Goal: Task Accomplishment & Management: Use online tool/utility

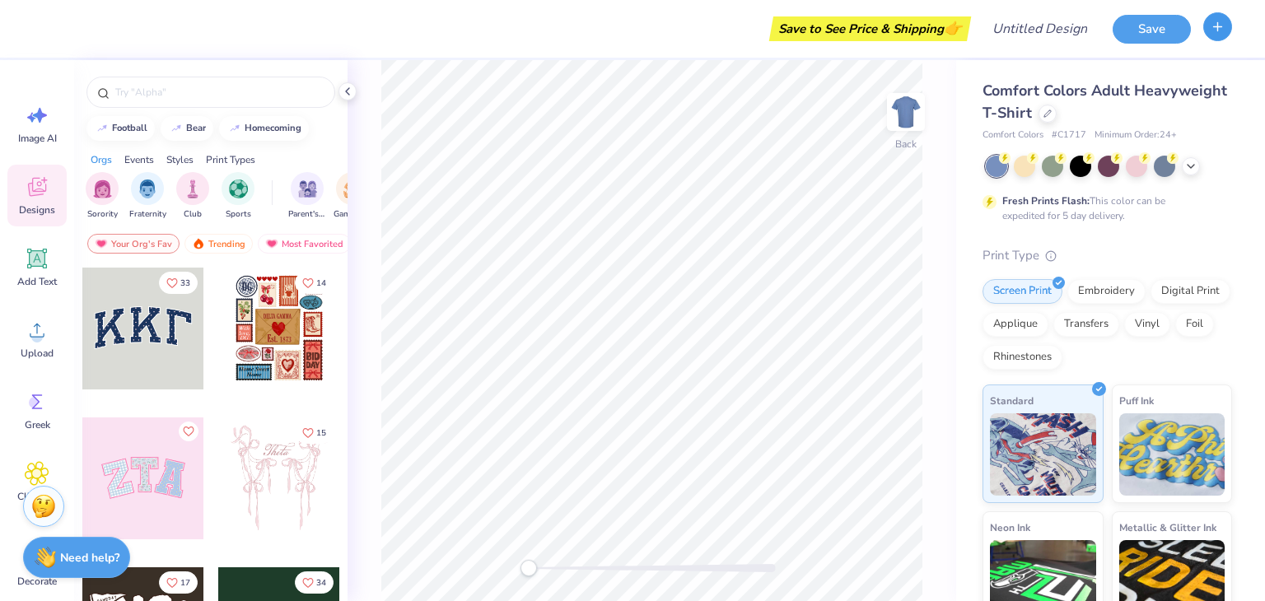
click at [1224, 32] on icon "button" at bounding box center [1218, 27] width 14 height 14
click at [194, 34] on div "Save to See Price & Shipping 👉" at bounding box center [506, 29] width 922 height 58
click at [1225, 26] on button "button" at bounding box center [1217, 26] width 29 height 29
click at [1219, 37] on button "button" at bounding box center [1217, 26] width 29 height 29
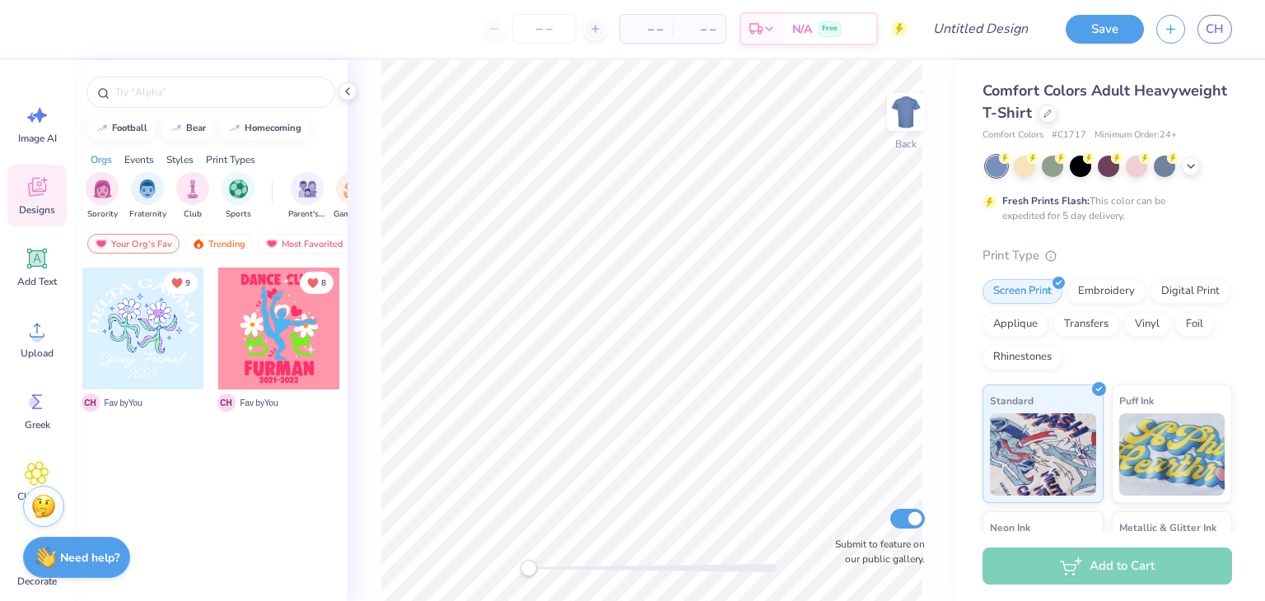
click at [316, 324] on div at bounding box center [279, 329] width 122 height 122
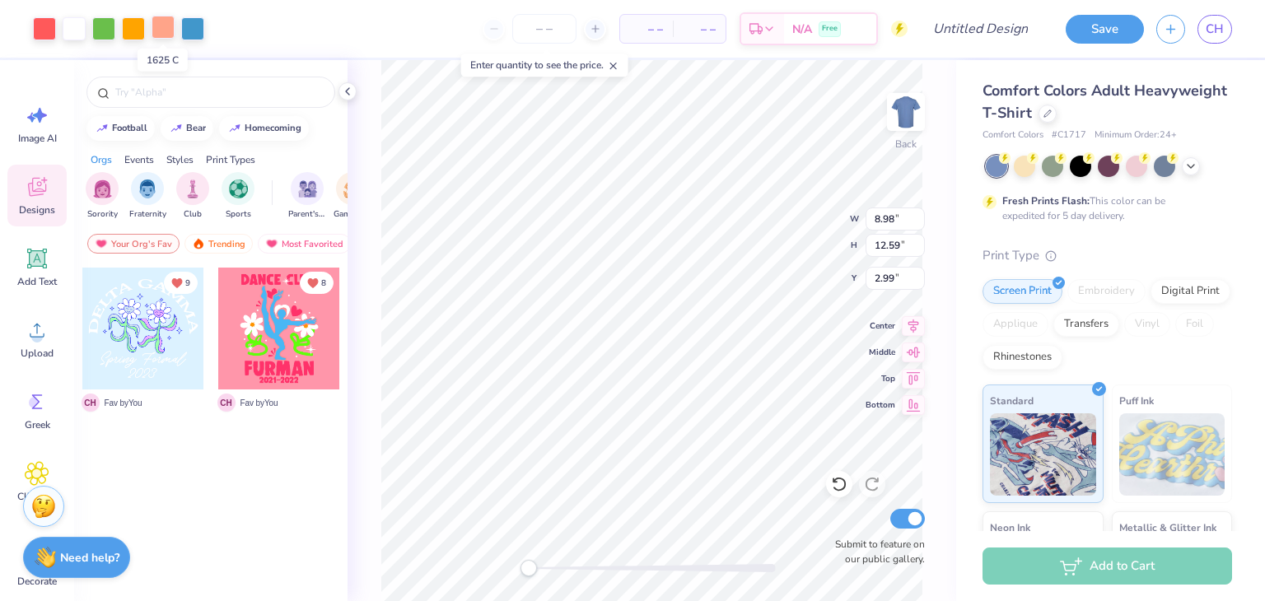
click at [155, 30] on div at bounding box center [163, 27] width 23 height 23
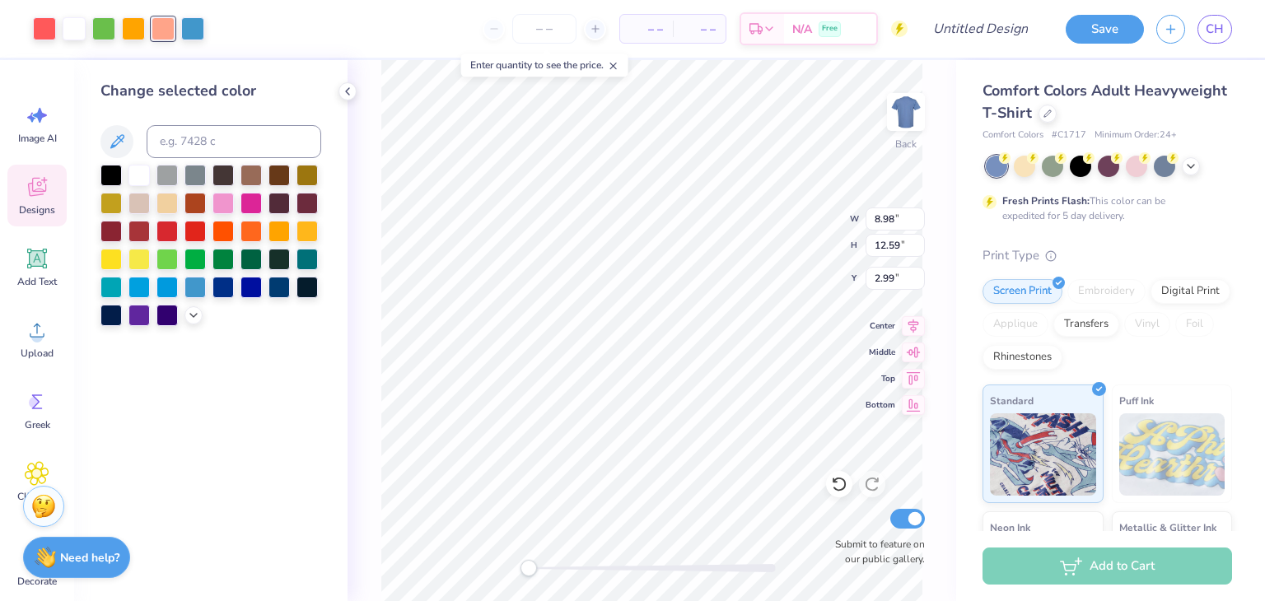
click at [147, 32] on div at bounding box center [118, 28] width 171 height 23
click at [141, 35] on div at bounding box center [133, 27] width 23 height 23
click at [170, 297] on div at bounding box center [166, 285] width 21 height 21
click at [191, 287] on div at bounding box center [194, 285] width 21 height 21
click at [231, 291] on div at bounding box center [222, 285] width 21 height 21
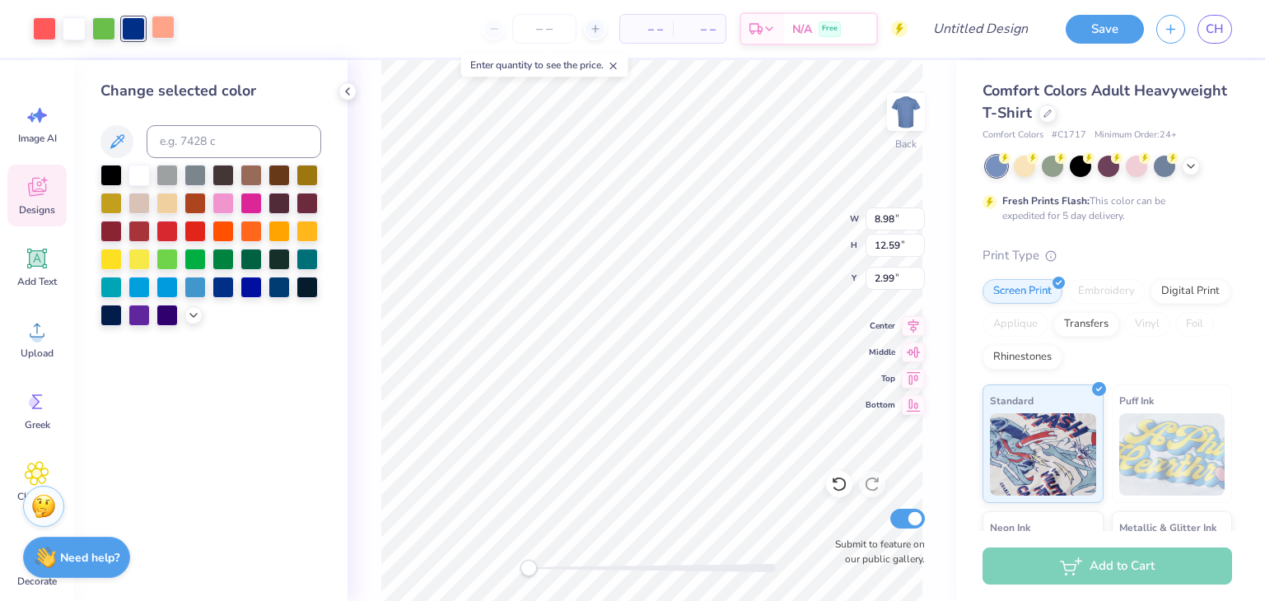
click at [156, 27] on div at bounding box center [163, 27] width 23 height 23
click at [831, 479] on icon at bounding box center [839, 484] width 16 height 16
click at [128, 30] on div at bounding box center [133, 27] width 23 height 23
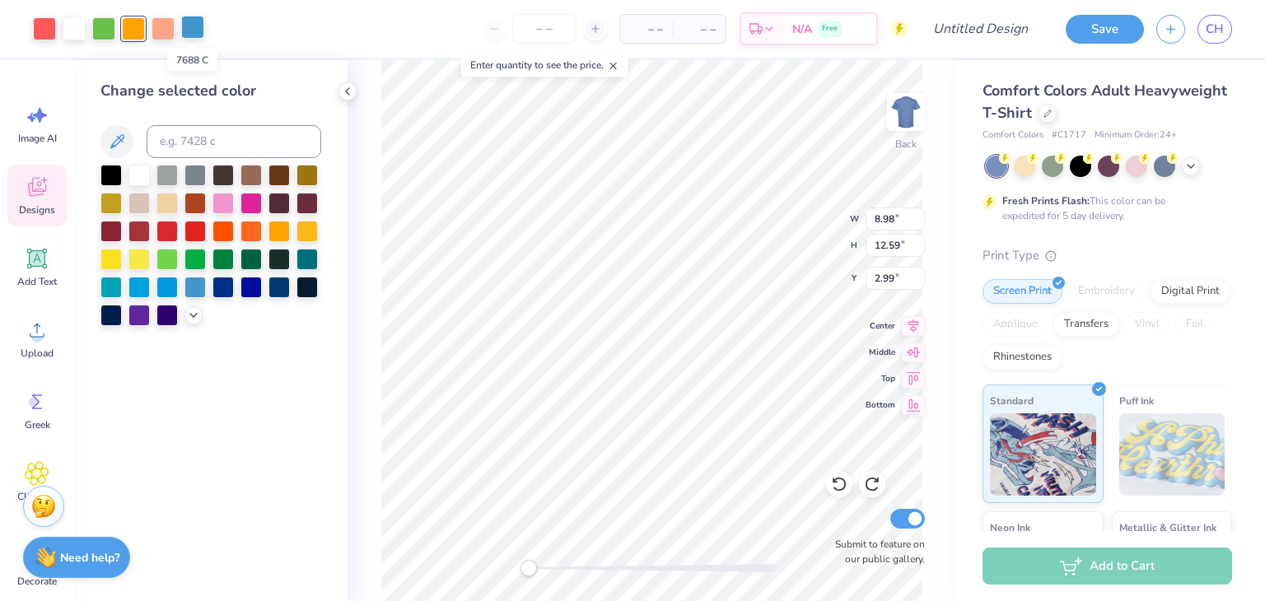
click at [187, 24] on div at bounding box center [192, 27] width 23 height 23
click at [225, 287] on div at bounding box center [222, 285] width 21 height 21
click at [297, 283] on div at bounding box center [307, 285] width 21 height 21
click at [280, 290] on div at bounding box center [278, 285] width 21 height 21
click at [128, 26] on div at bounding box center [133, 27] width 23 height 23
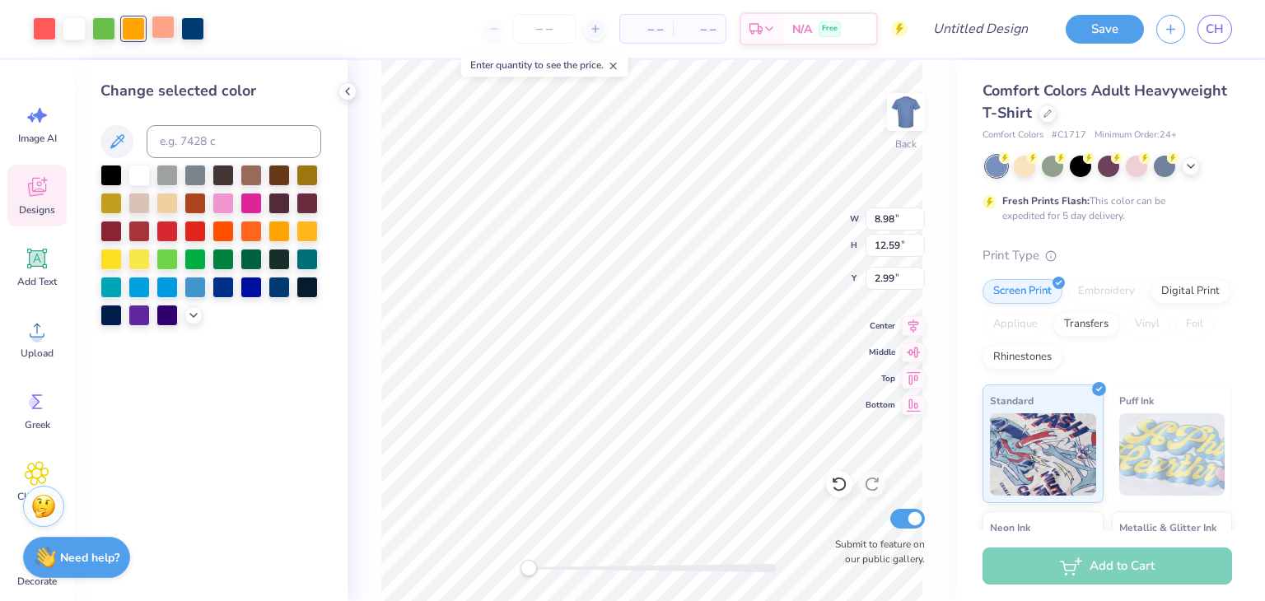
click at [155, 30] on div at bounding box center [163, 27] width 23 height 23
click at [268, 294] on div at bounding box center [278, 285] width 21 height 21
click at [259, 287] on div at bounding box center [250, 285] width 21 height 21
click at [846, 488] on icon at bounding box center [839, 484] width 16 height 16
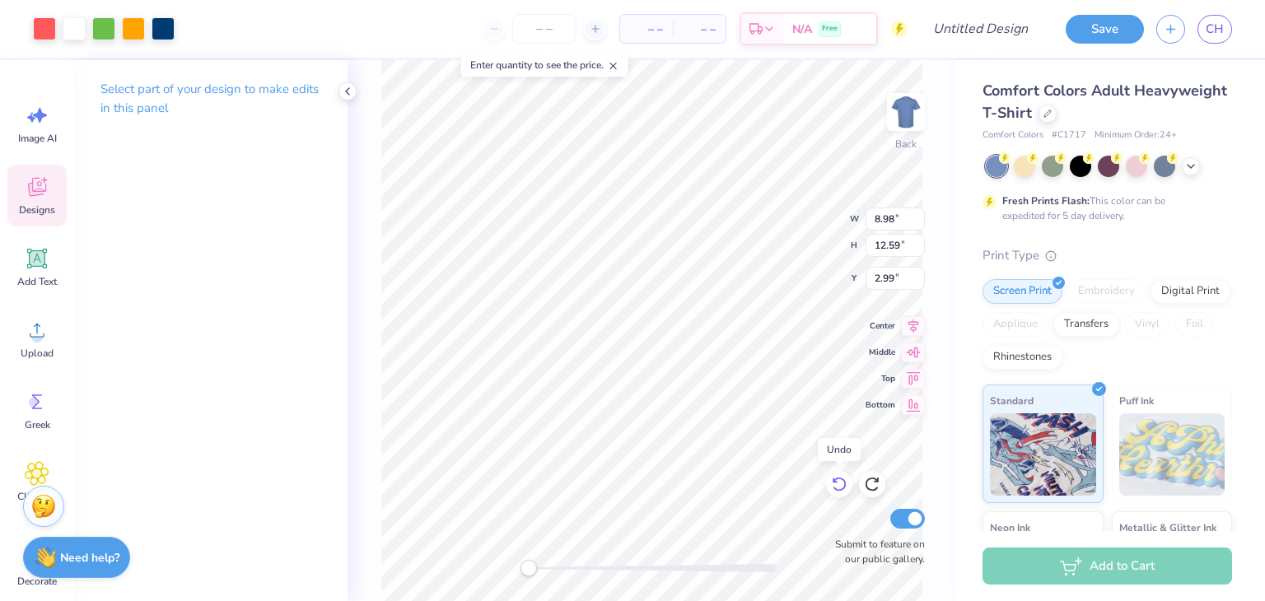
click at [846, 489] on icon at bounding box center [839, 484] width 16 height 16
click at [165, 27] on div at bounding box center [163, 27] width 23 height 23
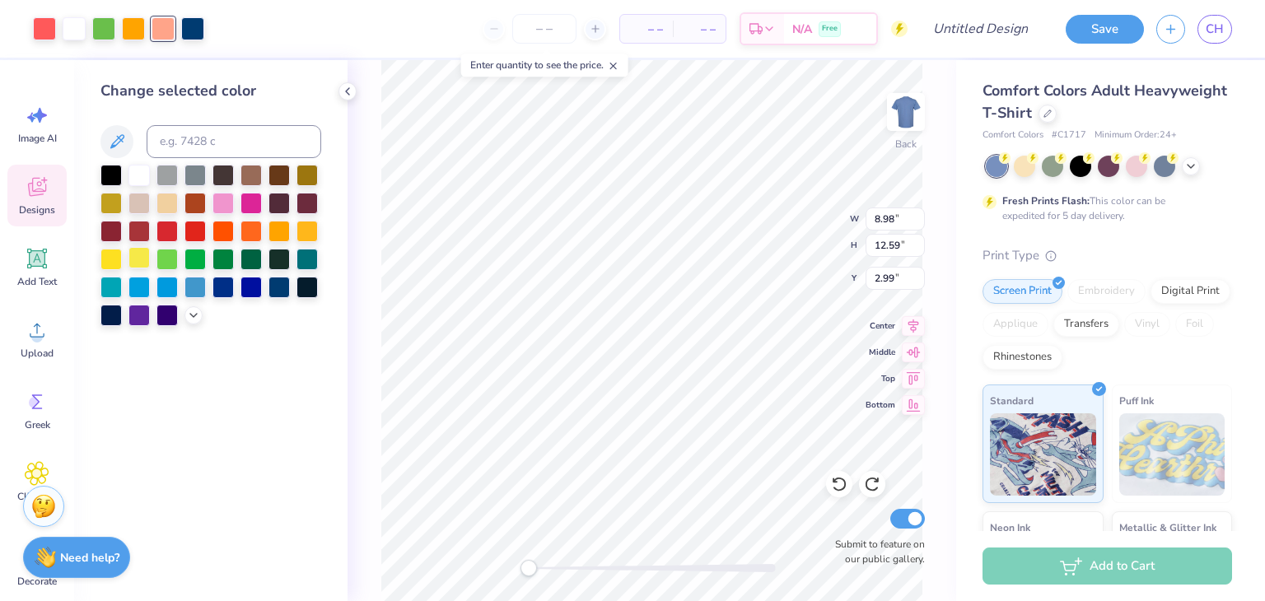
click at [128, 258] on div at bounding box center [138, 257] width 21 height 21
click at [114, 261] on div at bounding box center [110, 257] width 21 height 21
click at [303, 236] on div at bounding box center [307, 229] width 21 height 21
click at [105, 254] on div at bounding box center [110, 257] width 21 height 21
click at [137, 36] on div at bounding box center [133, 27] width 23 height 23
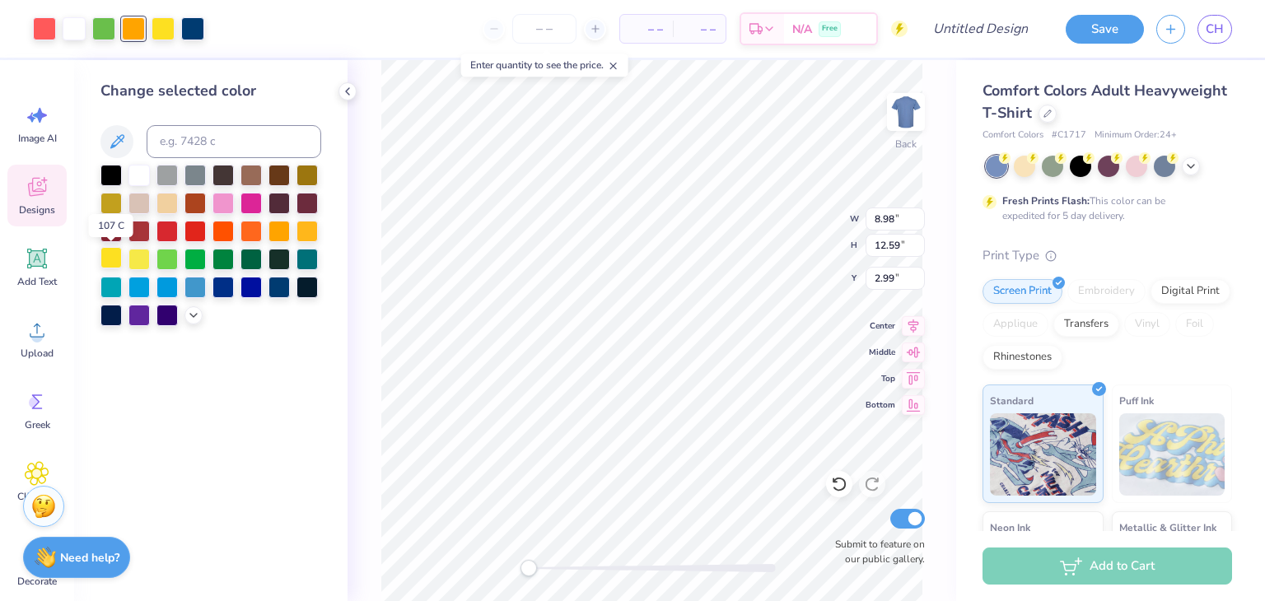
click at [117, 259] on div at bounding box center [110, 257] width 21 height 21
click at [105, 17] on div at bounding box center [103, 27] width 23 height 23
click at [37, 21] on div at bounding box center [44, 27] width 23 height 23
click at [261, 292] on div at bounding box center [250, 285] width 21 height 21
click at [277, 288] on div at bounding box center [278, 285] width 21 height 21
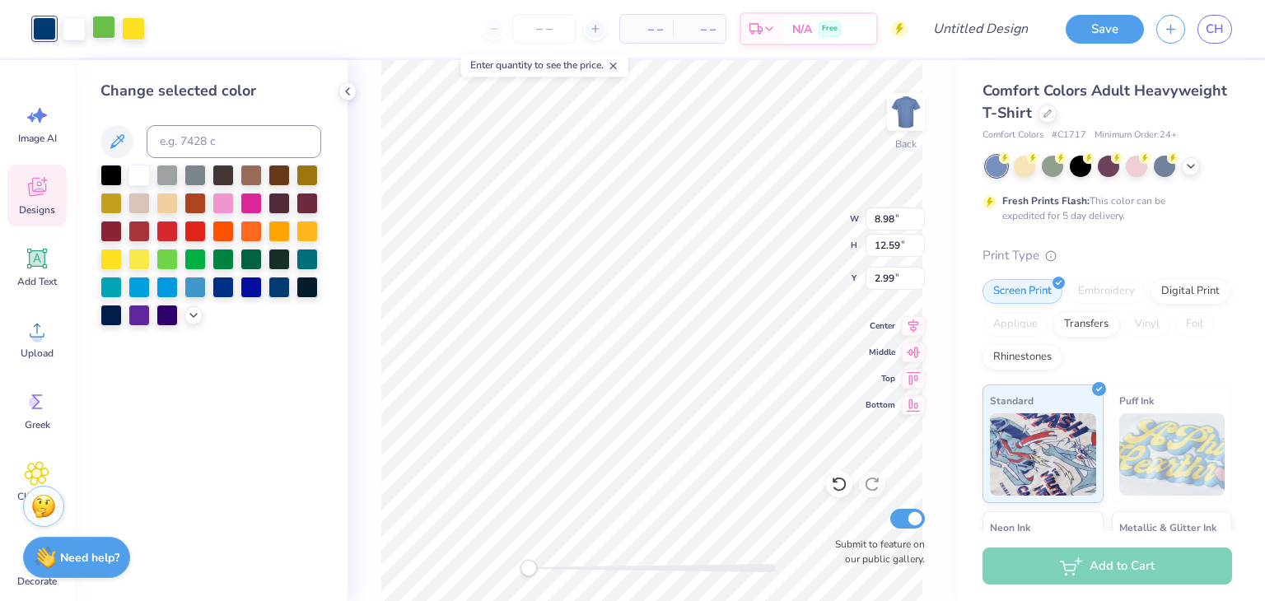
click at [109, 26] on div at bounding box center [103, 27] width 23 height 23
click at [196, 315] on icon at bounding box center [193, 313] width 13 height 13
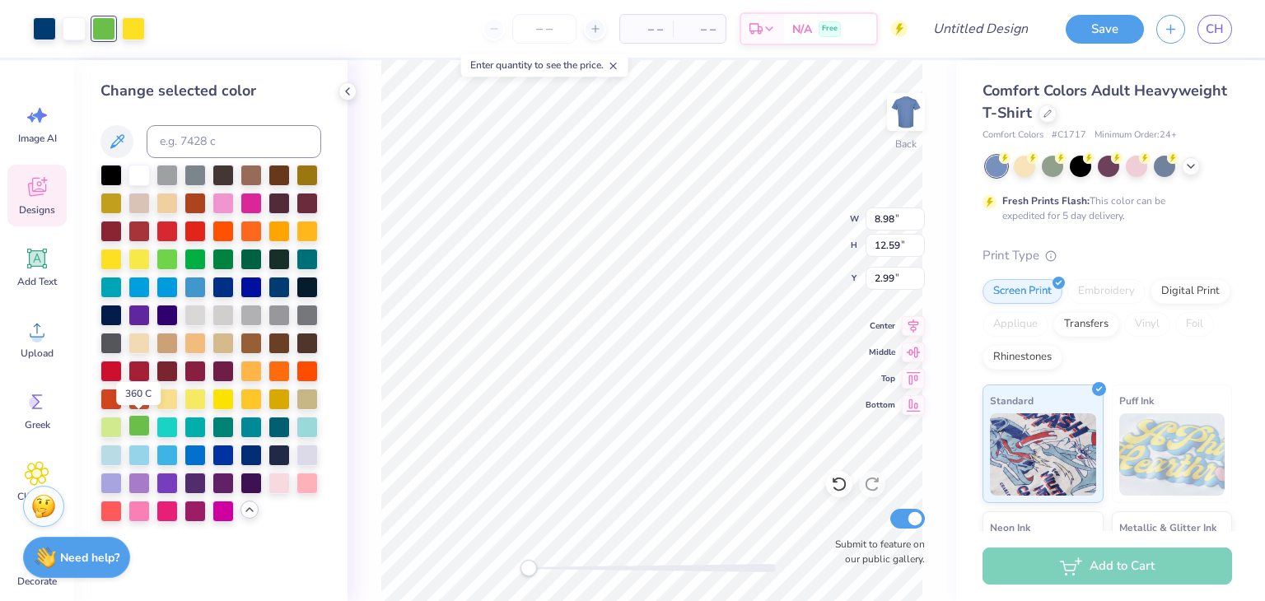
click at [138, 427] on div at bounding box center [138, 425] width 21 height 21
click at [156, 258] on div at bounding box center [166, 257] width 21 height 21
click at [142, 427] on div at bounding box center [138, 425] width 21 height 21
click at [119, 418] on div at bounding box center [110, 425] width 21 height 21
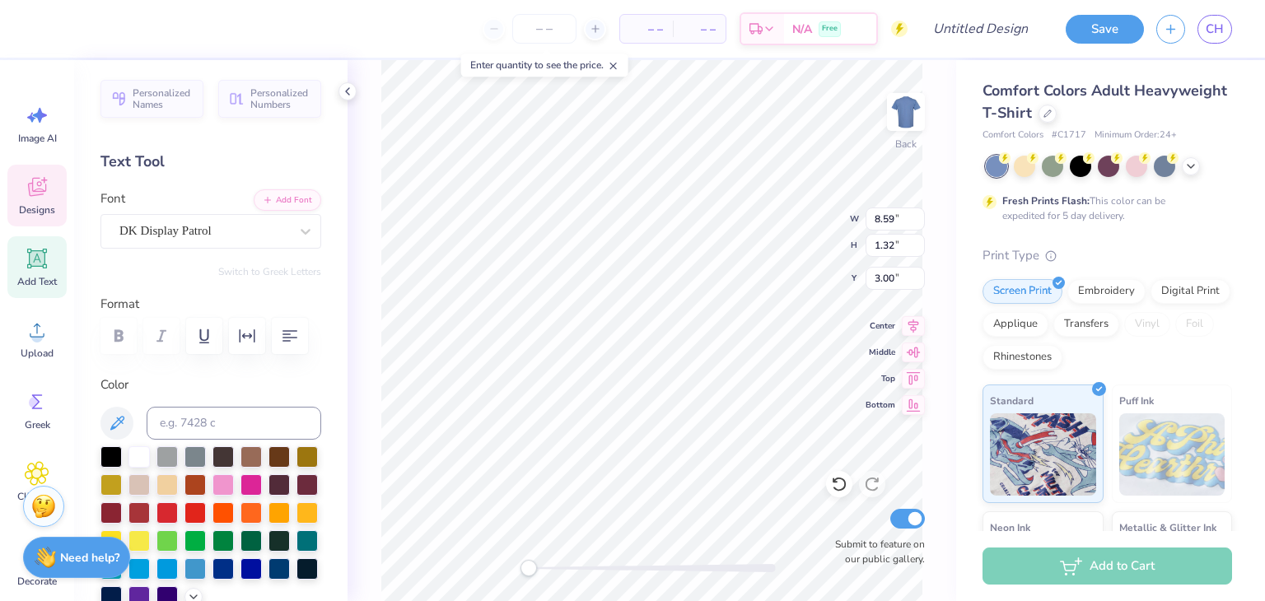
scroll to position [13, 7]
type textarea "[US_STATE] momentum"
click at [36, 32] on div at bounding box center [44, 27] width 23 height 23
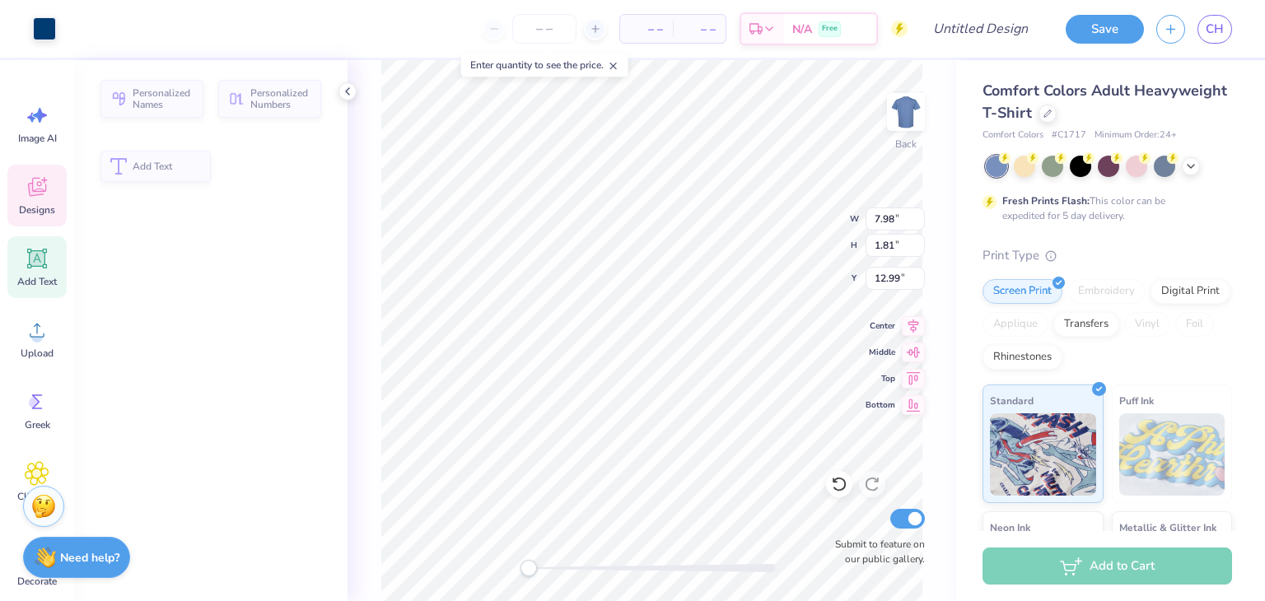
type input "7.98"
type input "1.81"
type input "12.99"
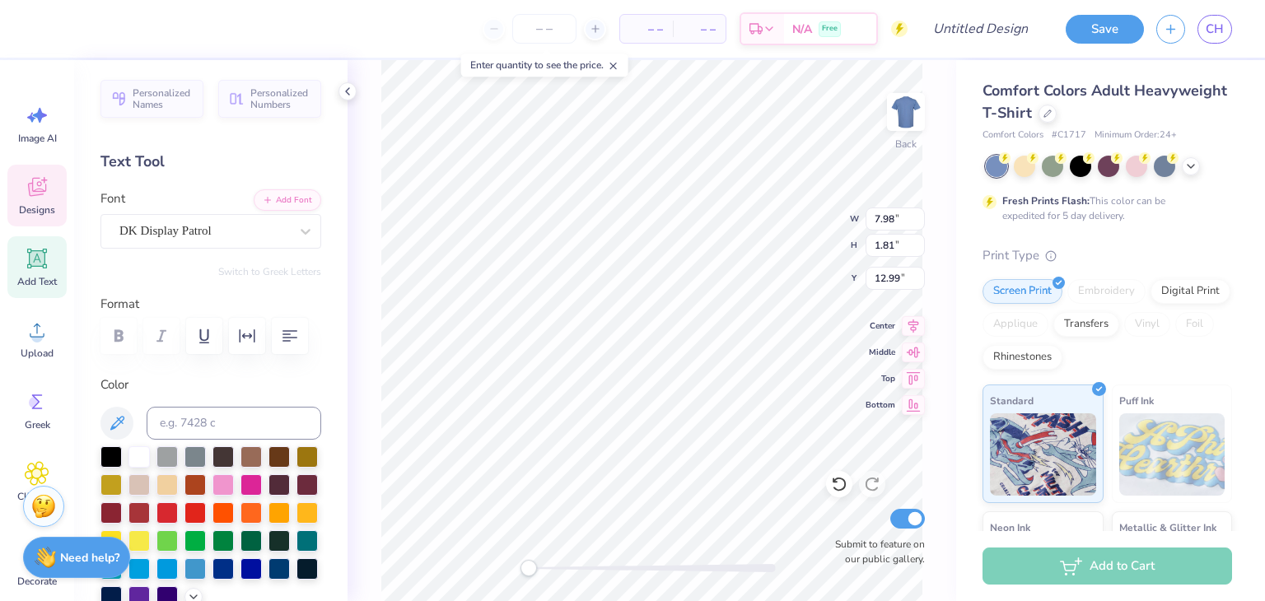
scroll to position [13, 2]
type textarea "DAnce Team"
type input "4.49"
type input "0.77"
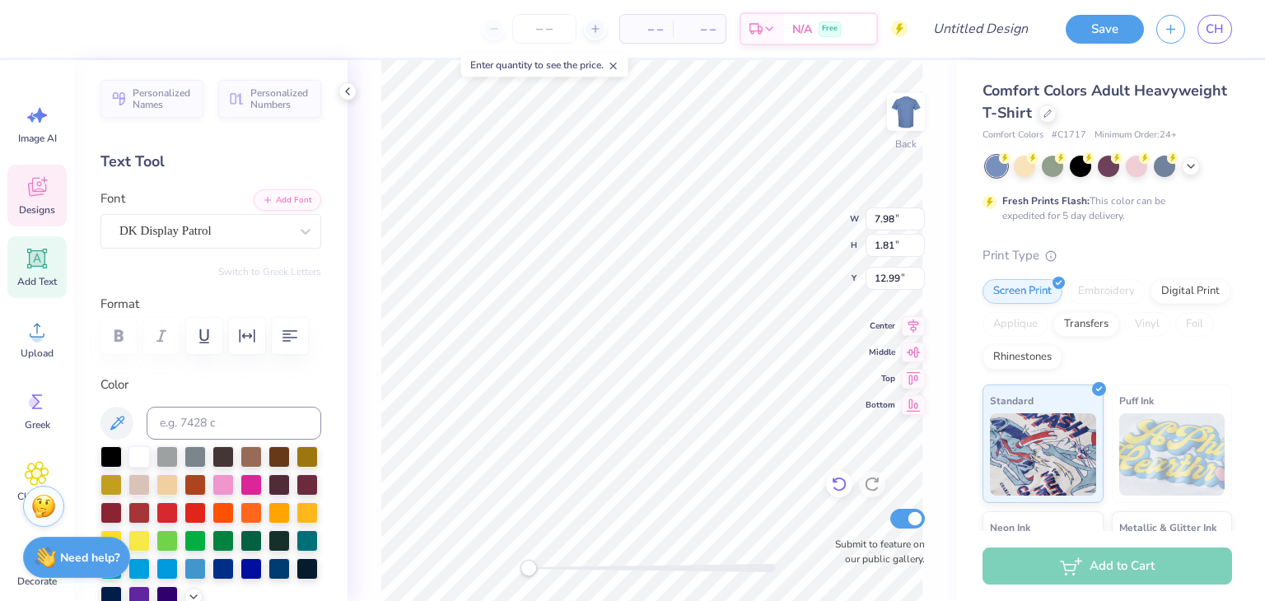
type input "14.82"
type textarea "202-2022"
type input "4.08"
type input "0.73"
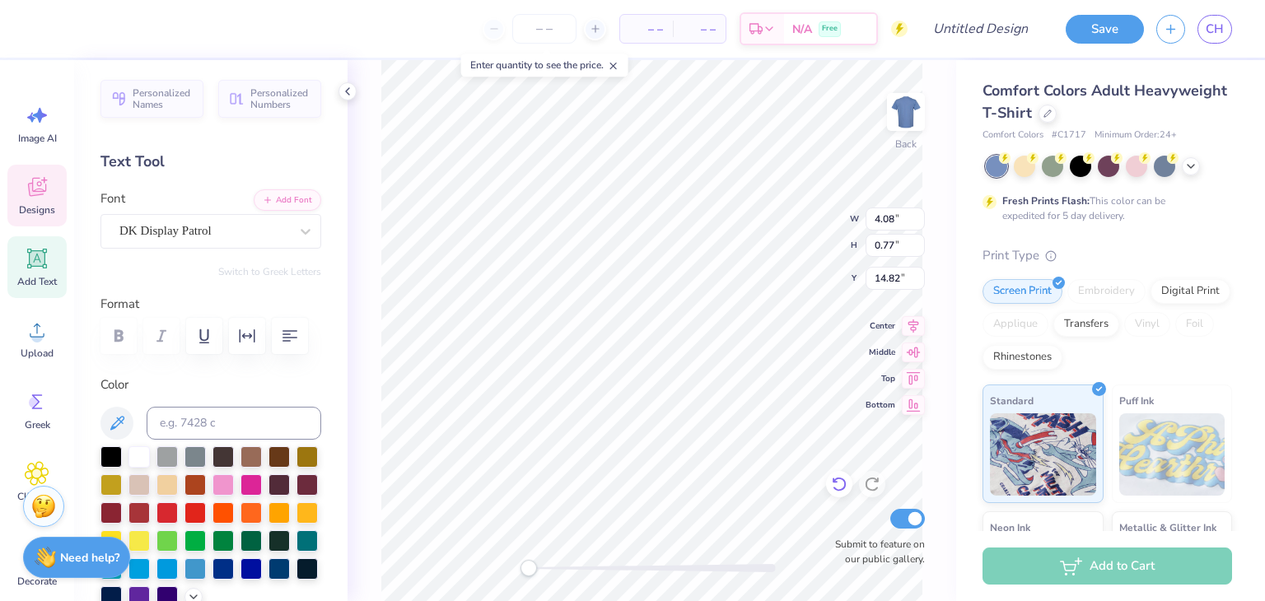
type input "14.91"
type textarea "2"
type textarea "202"
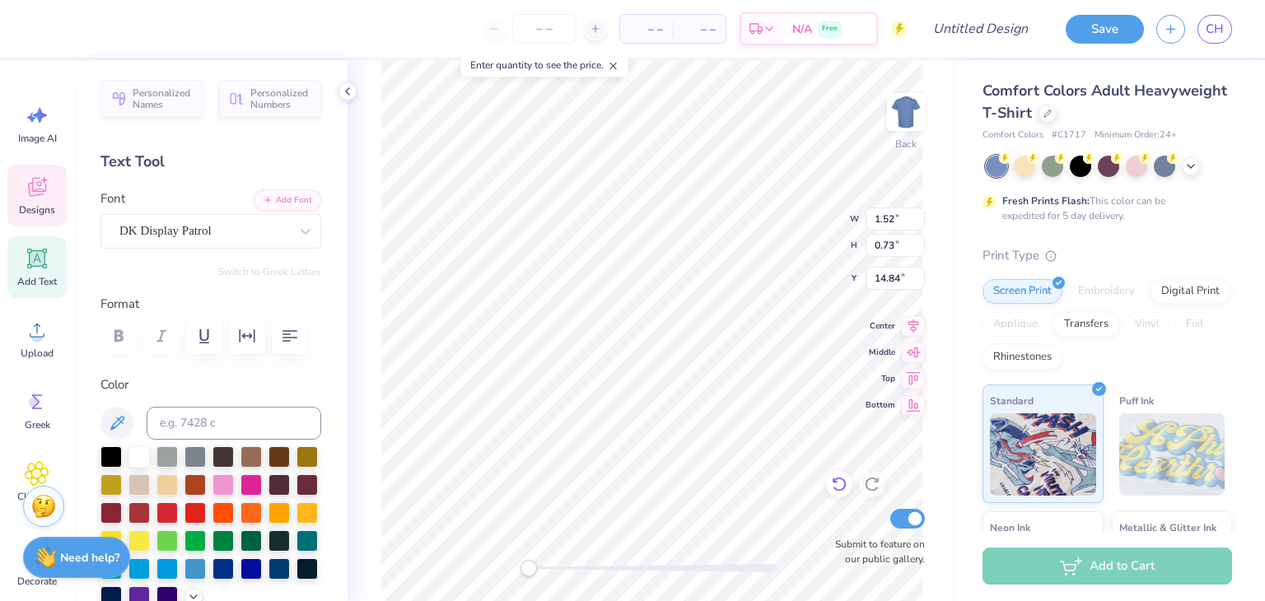
scroll to position [13, 3]
type textarea "202-2026"
type input "4.11"
type input "0.74"
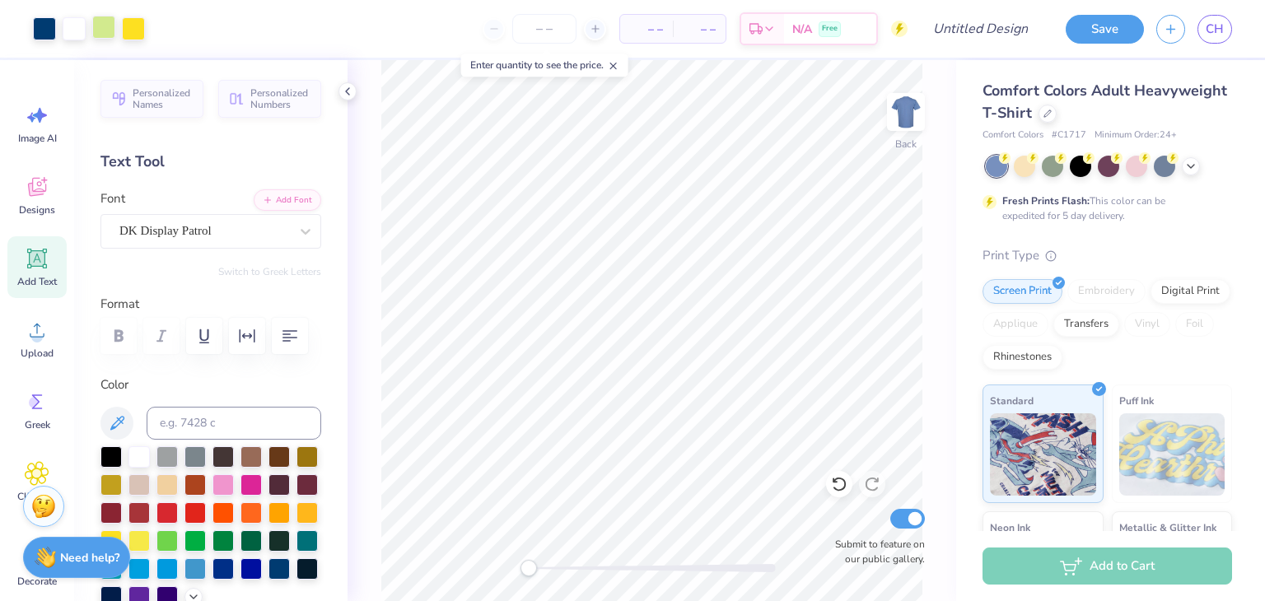
click at [114, 33] on div at bounding box center [103, 27] width 23 height 23
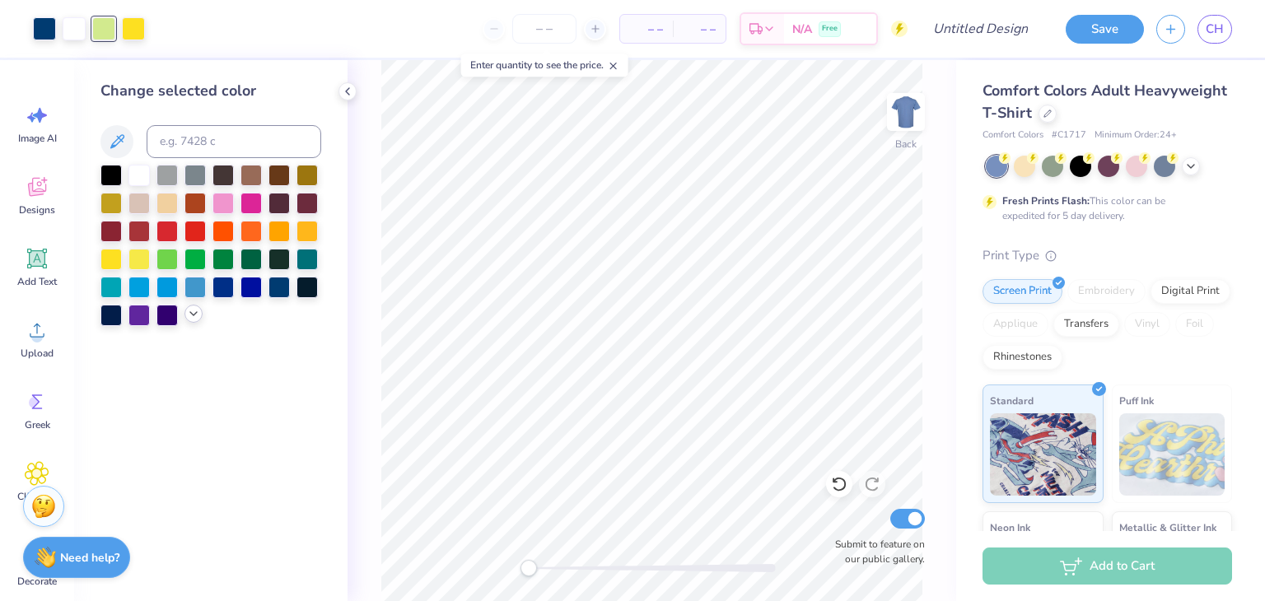
click at [196, 314] on icon at bounding box center [193, 313] width 13 height 13
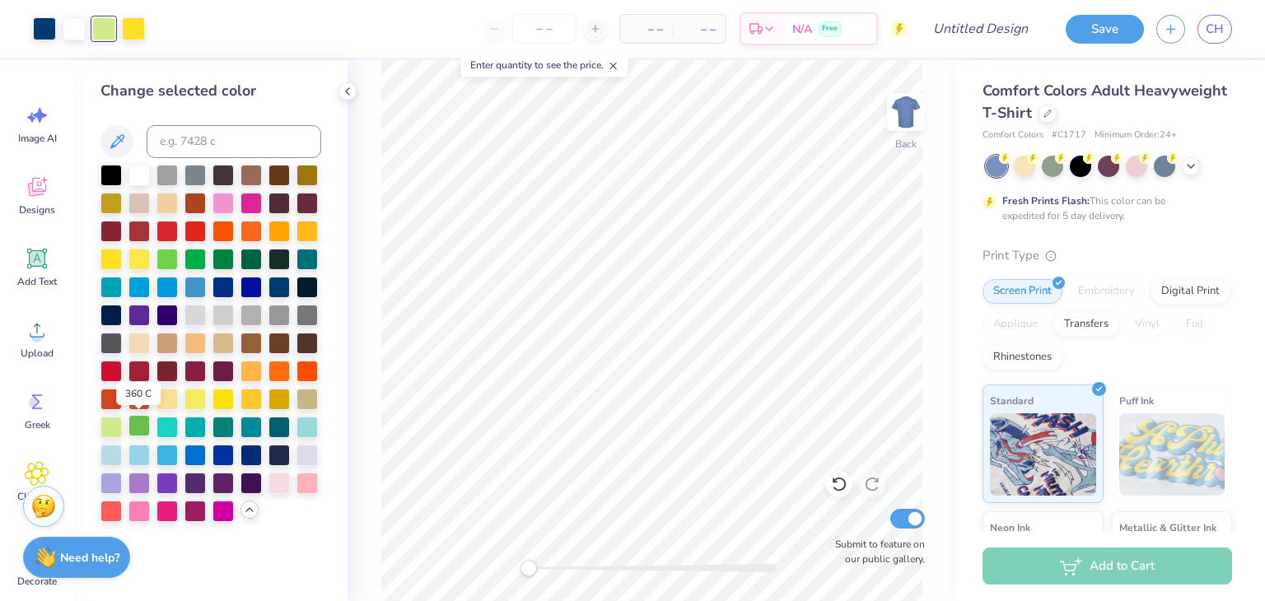
click at [136, 429] on div at bounding box center [138, 425] width 21 height 21
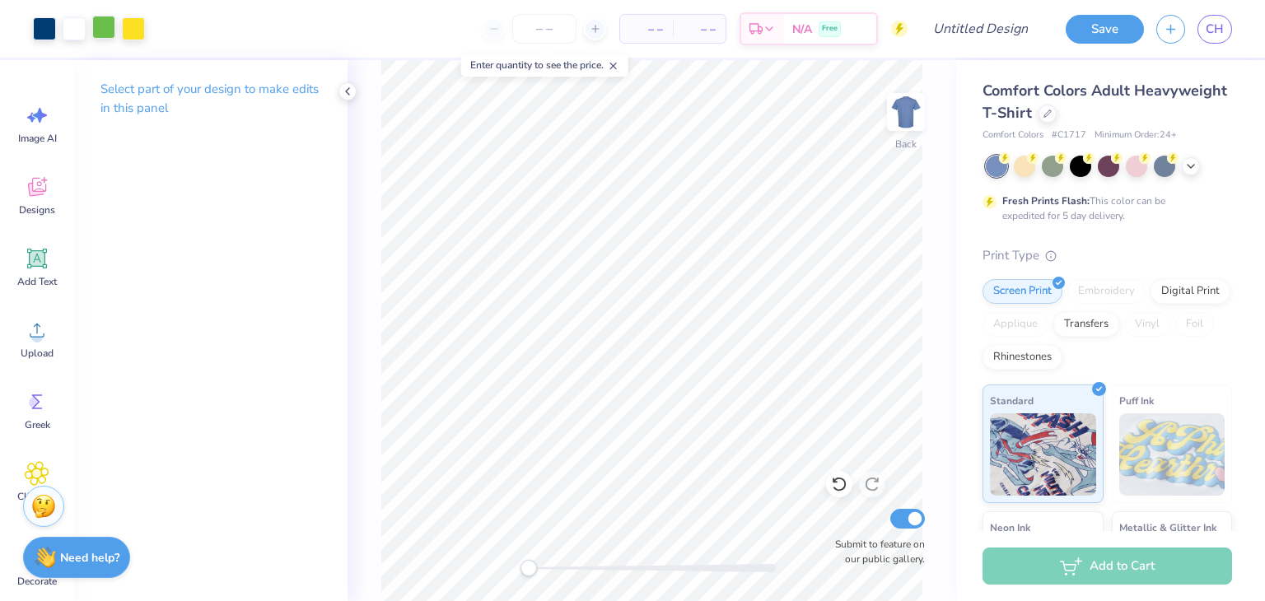
click at [115, 36] on div at bounding box center [103, 27] width 23 height 23
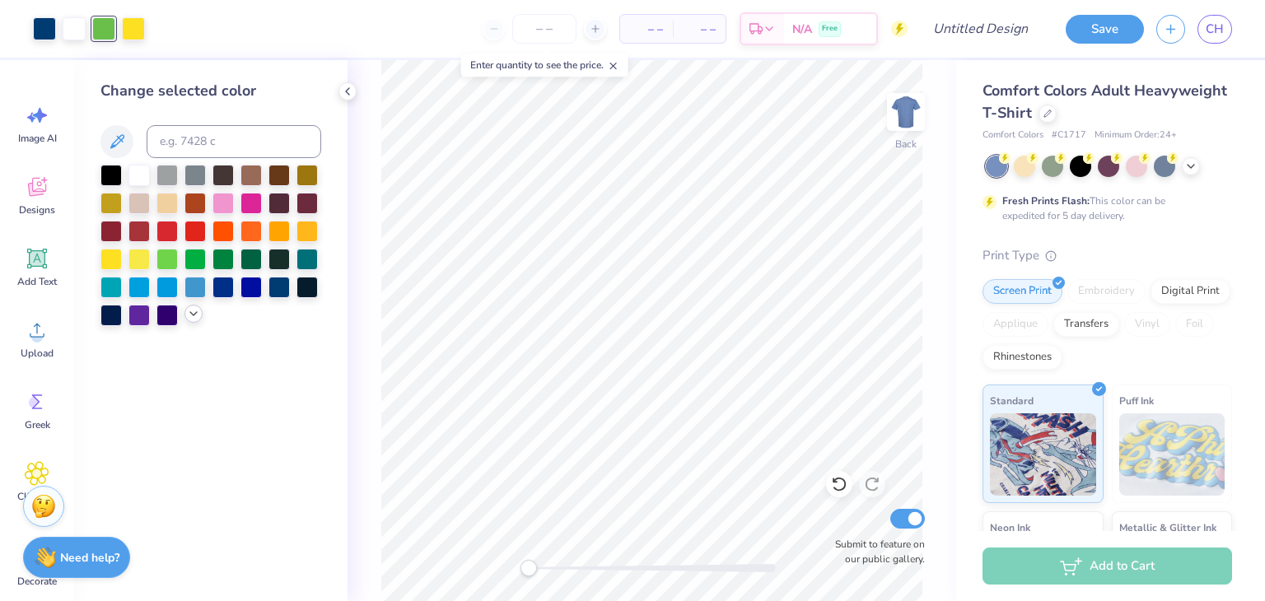
click at [188, 309] on icon at bounding box center [193, 313] width 13 height 13
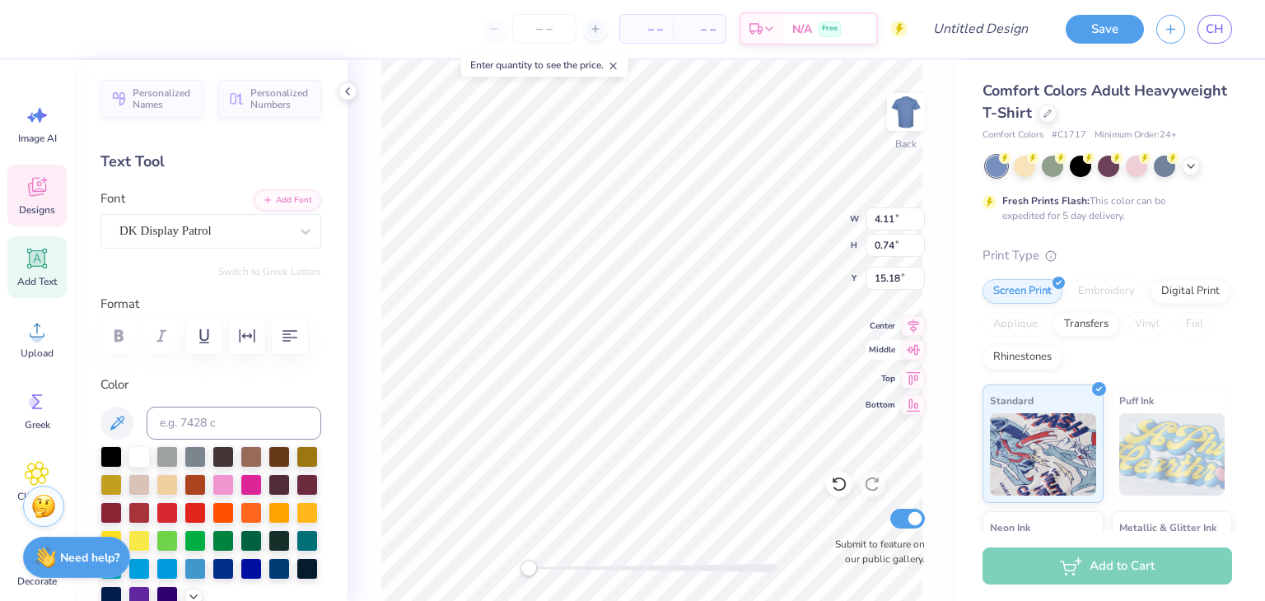
type textarea "202-2026"
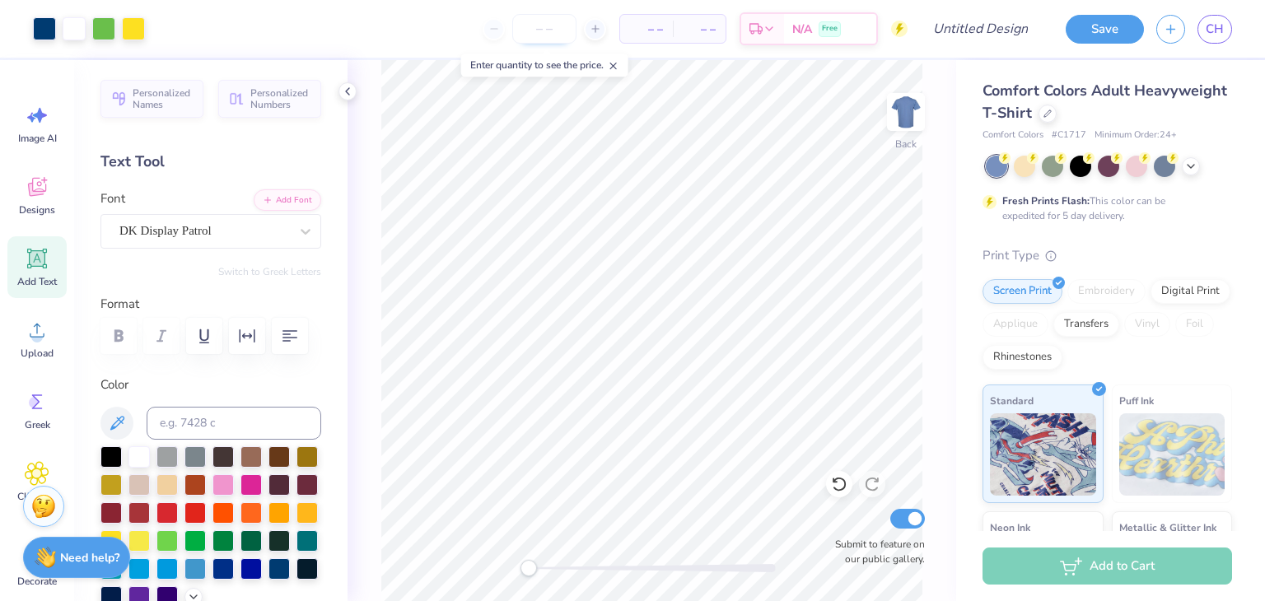
click at [535, 33] on input "number" at bounding box center [544, 29] width 64 height 30
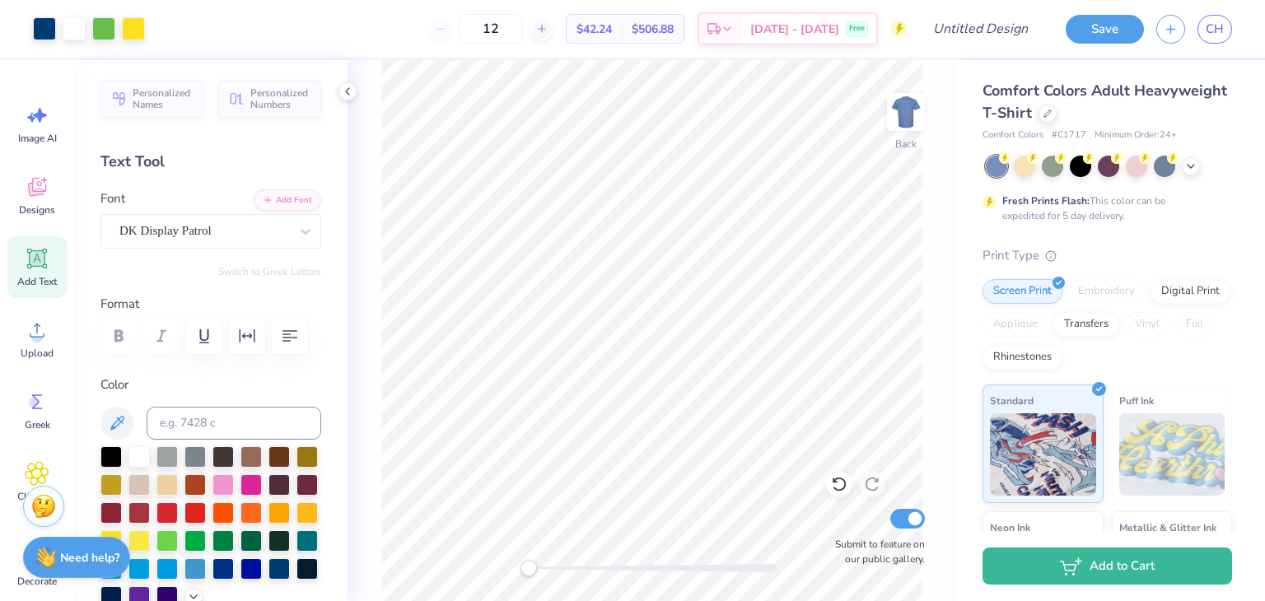
type input "12"
